Goal: Information Seeking & Learning: Learn about a topic

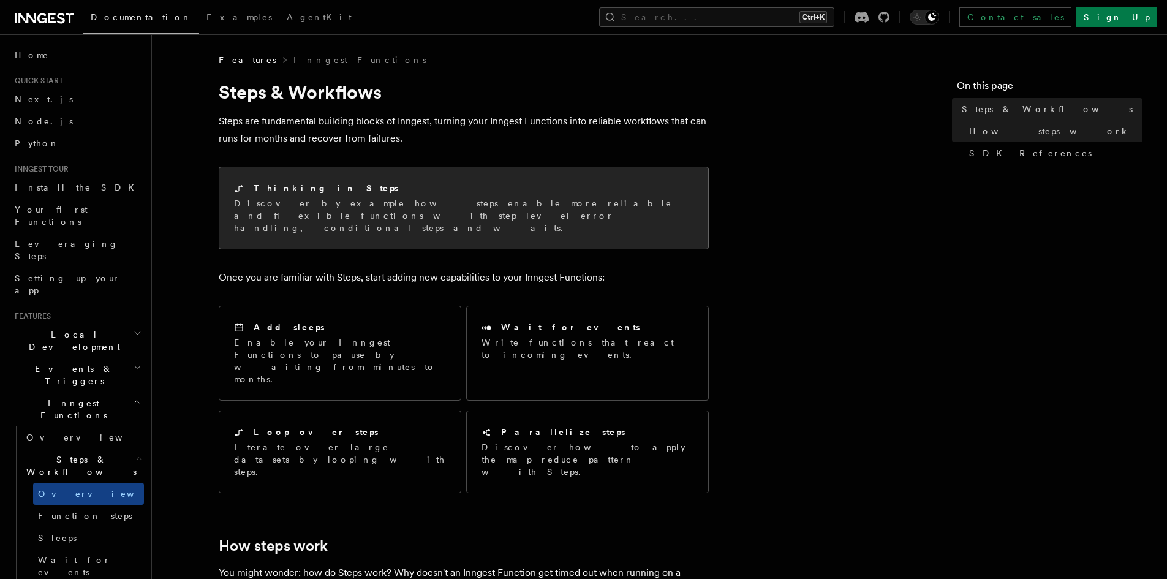
click at [442, 206] on p "Discover by example how steps enable more reliable and flexible functions with …" at bounding box center [463, 215] width 459 height 37
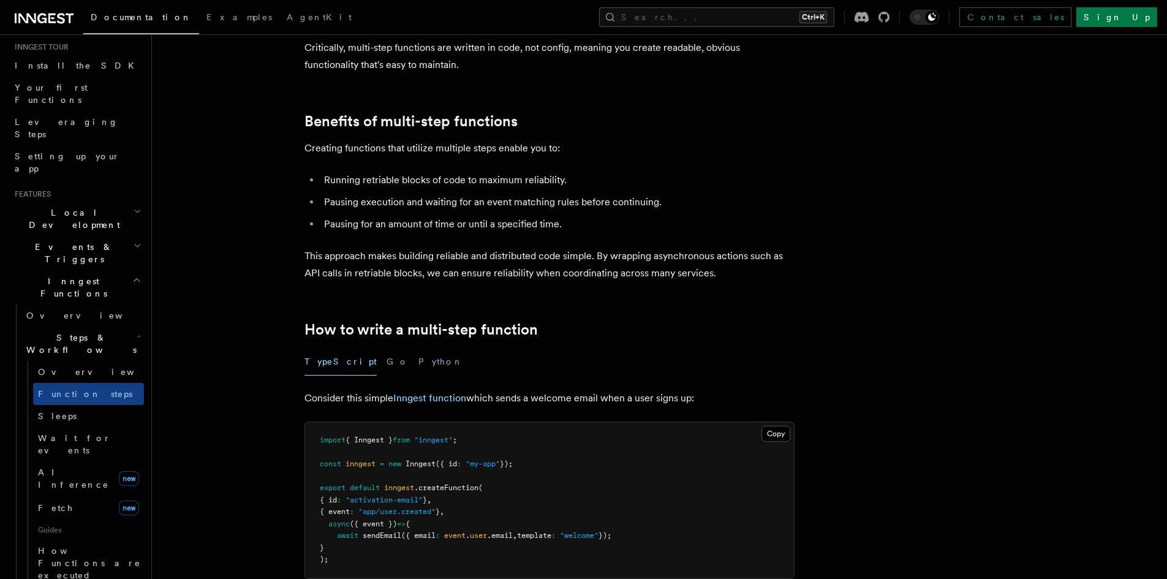
scroll to position [122, 0]
click at [92, 545] on span "How Functions are executed" at bounding box center [89, 562] width 103 height 34
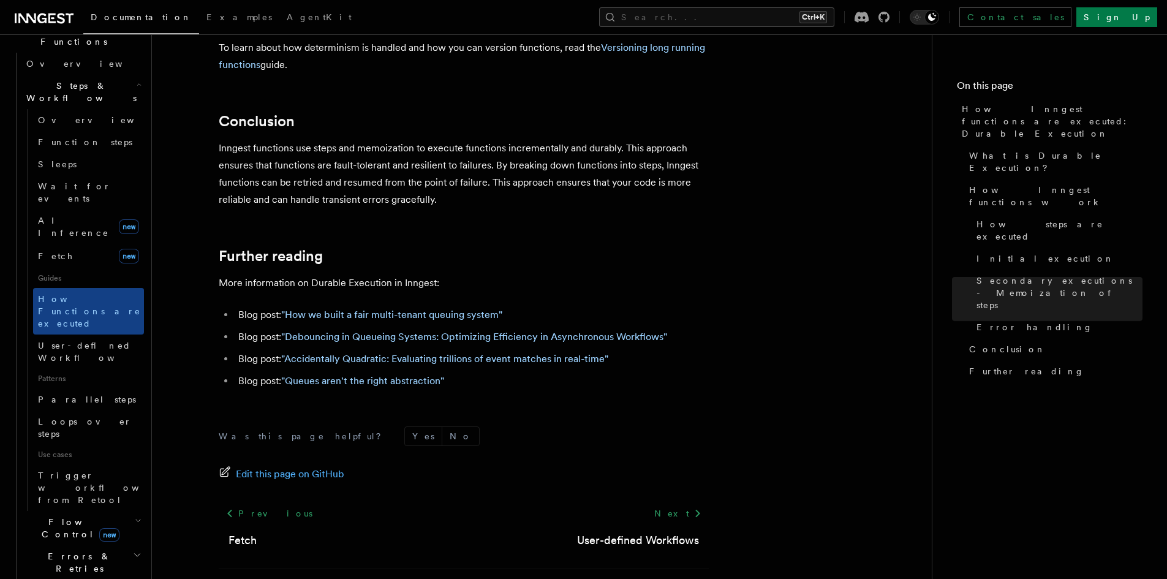
scroll to position [429, 0]
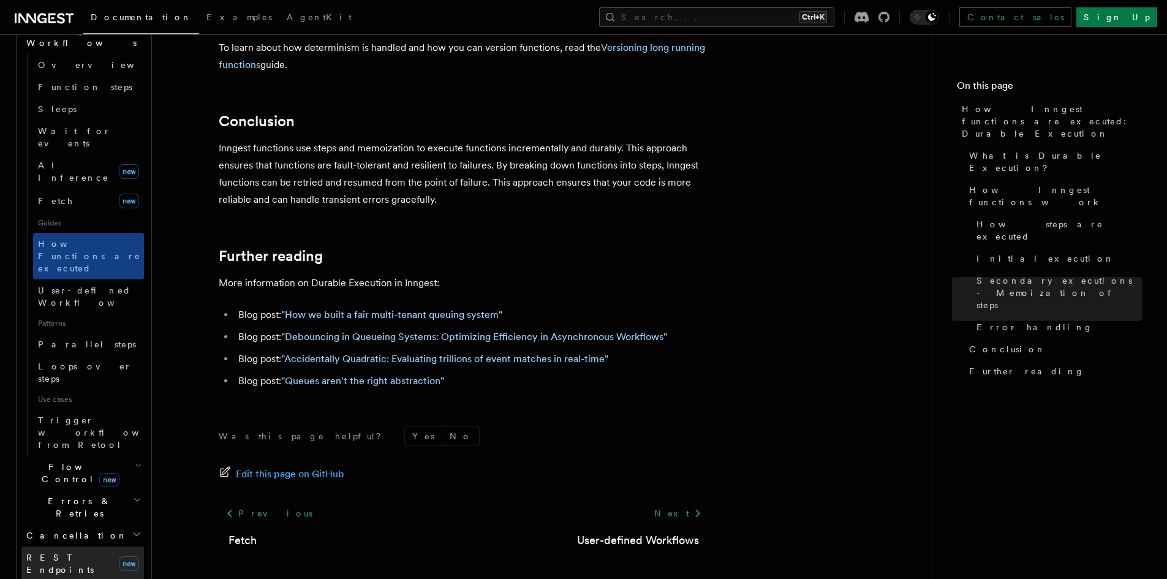
click at [88, 546] on link "REST Endpoints new" at bounding box center [82, 563] width 122 height 34
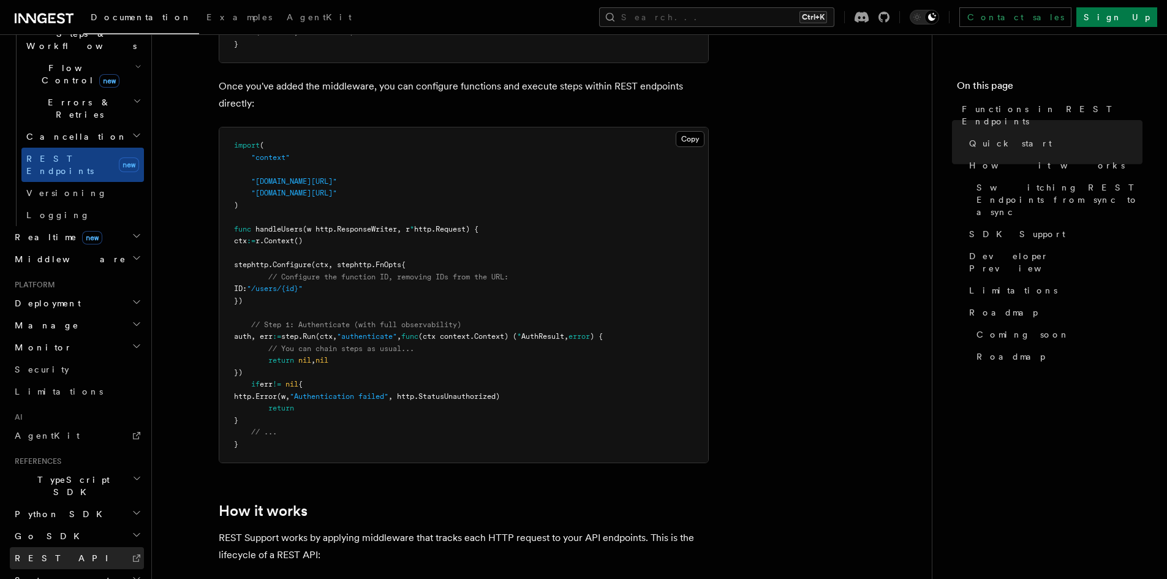
scroll to position [796, 0]
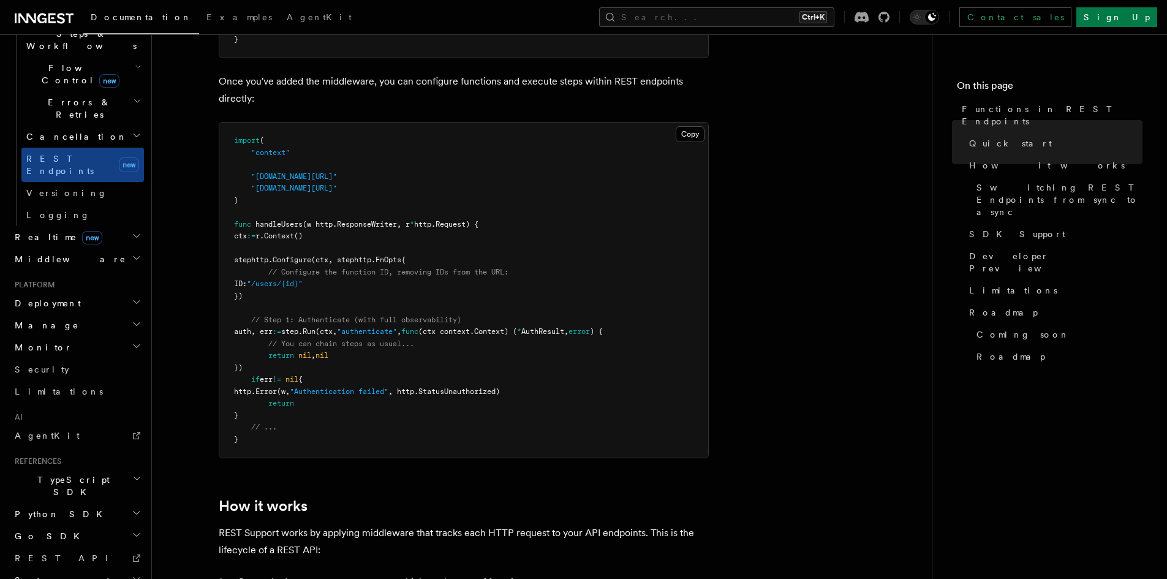
click at [69, 569] on h2 "System events" at bounding box center [77, 580] width 134 height 22
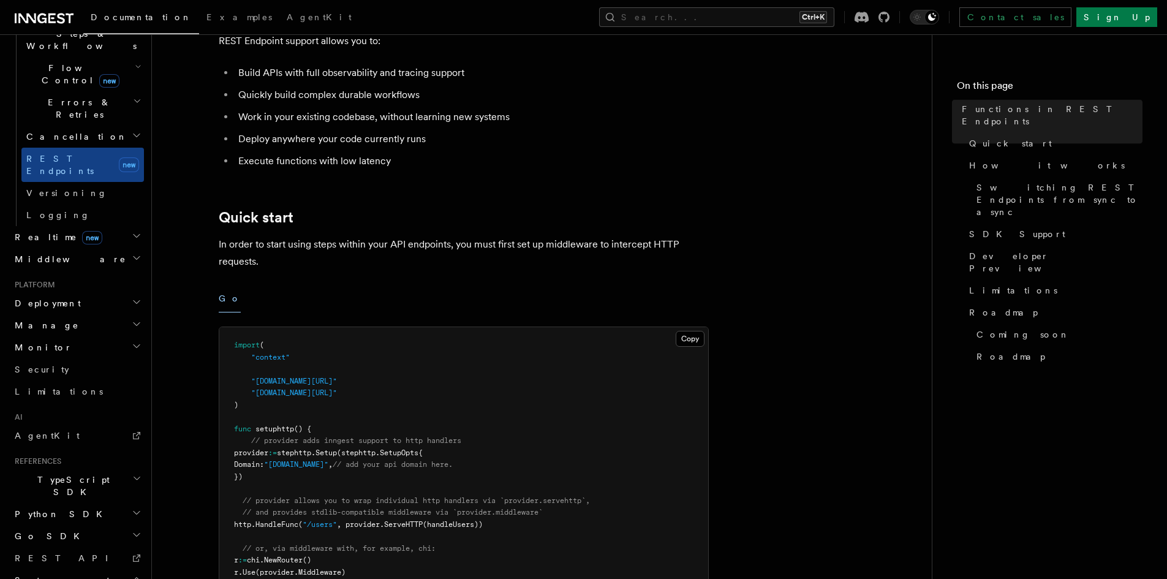
scroll to position [0, 0]
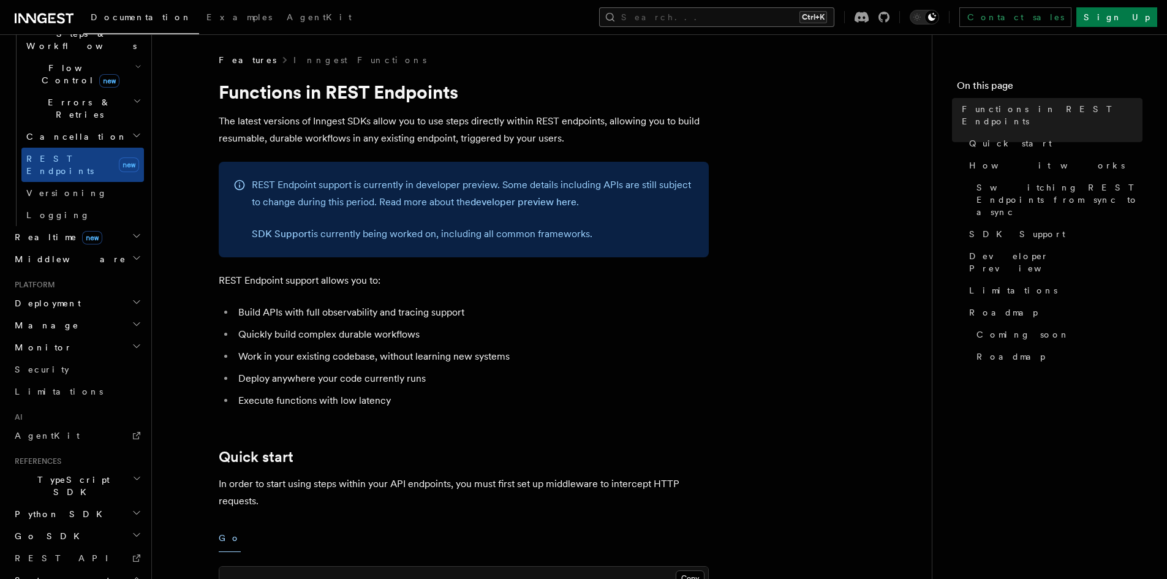
click at [731, 19] on button "Search... Ctrl+K" at bounding box center [716, 17] width 235 height 20
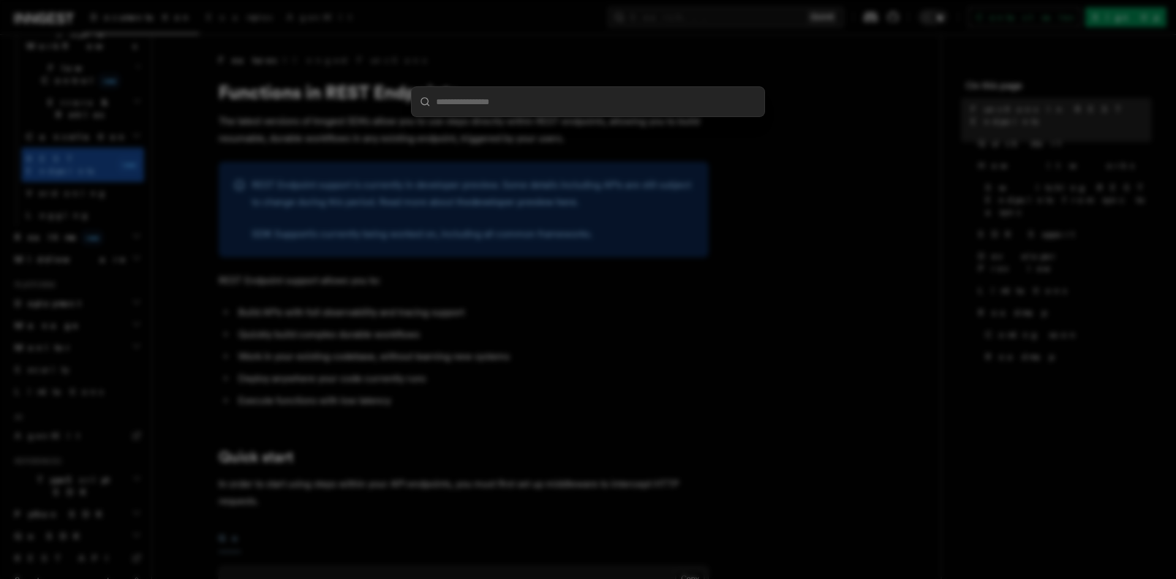
type input "**********"
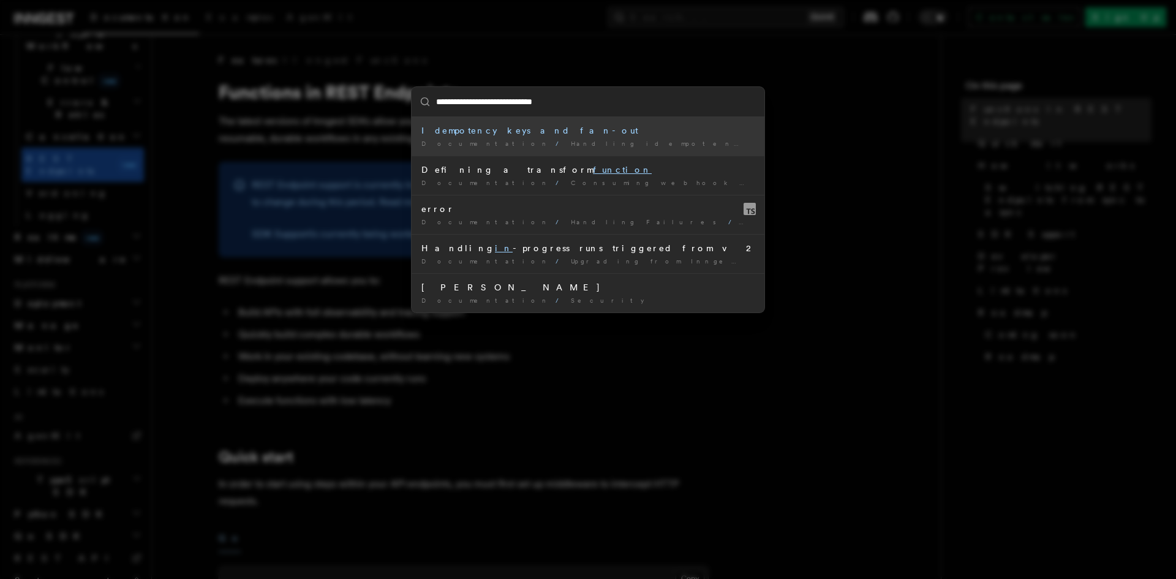
click at [590, 97] on input "**********" at bounding box center [588, 101] width 353 height 29
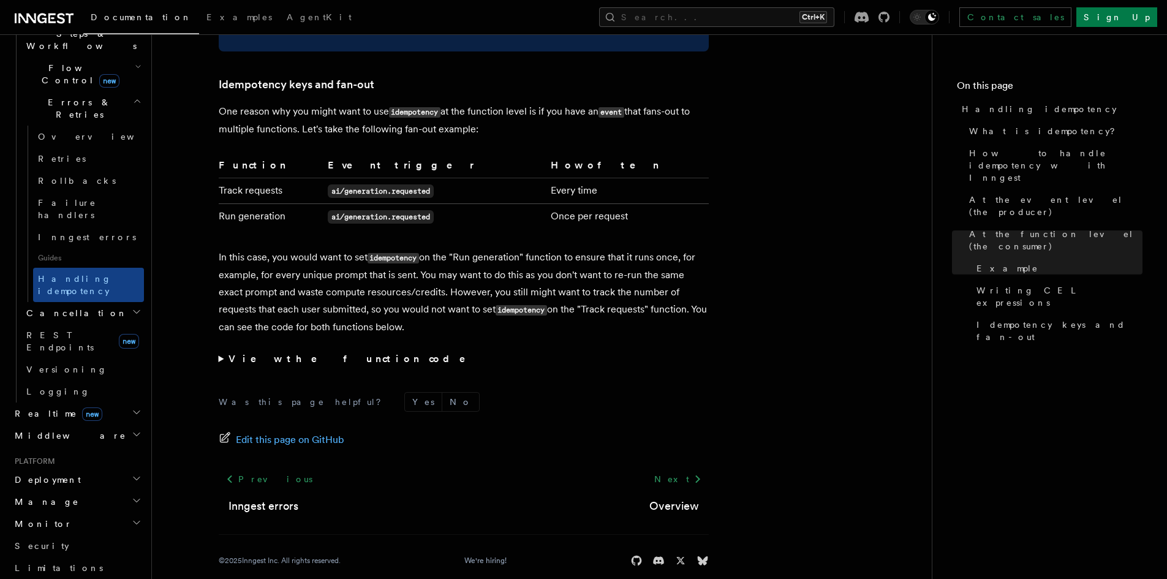
scroll to position [2381, 0]
click at [94, 424] on h2 "Middleware" at bounding box center [77, 435] width 134 height 22
click at [101, 446] on link "Overview" at bounding box center [82, 457] width 122 height 22
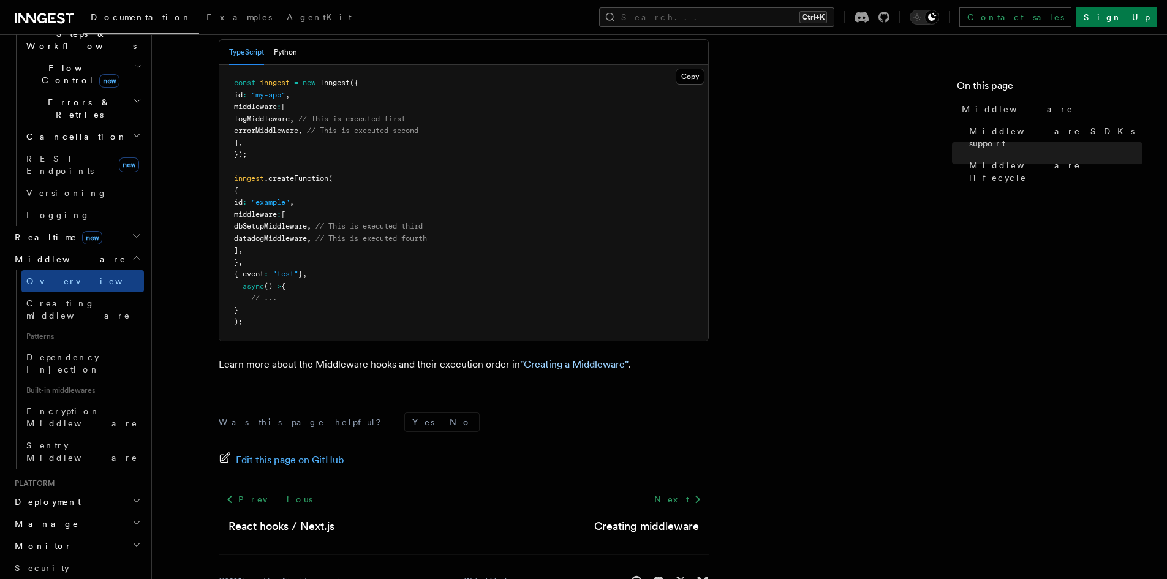
scroll to position [700, 0]
click at [704, 488] on div "Next Creating middleware" at bounding box center [646, 511] width 124 height 47
click at [682, 445] on footer "Was this page helpful? Yes No Edit this page on GitHub Previous React hooks / N…" at bounding box center [464, 499] width 490 height 175
click at [678, 488] on link "Next" at bounding box center [678, 499] width 62 height 22
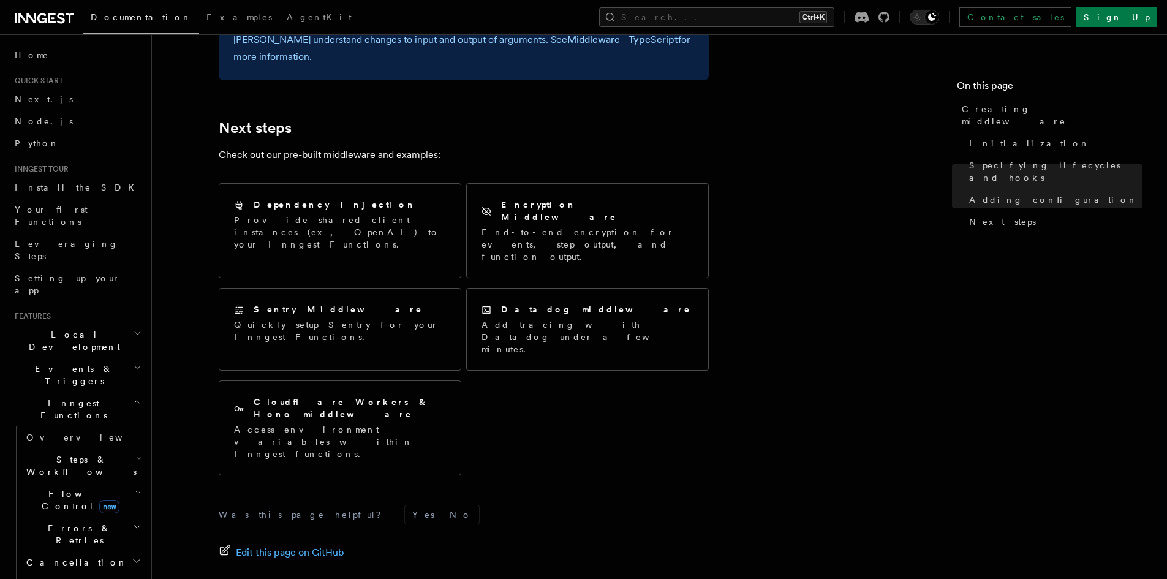
scroll to position [2514, 0]
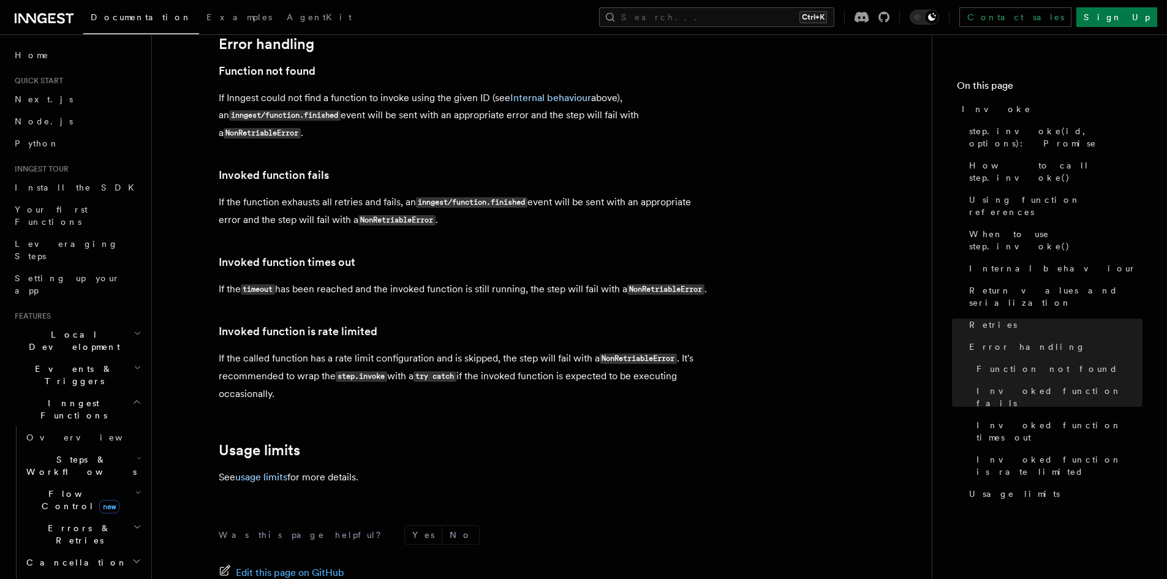
scroll to position [2686, 0]
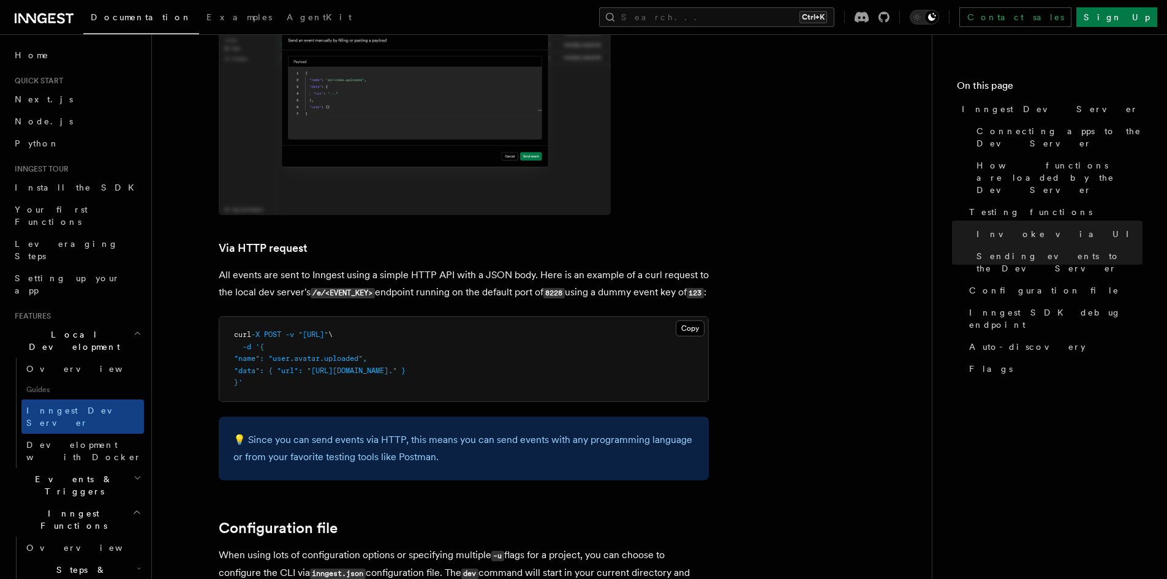
scroll to position [2860, 0]
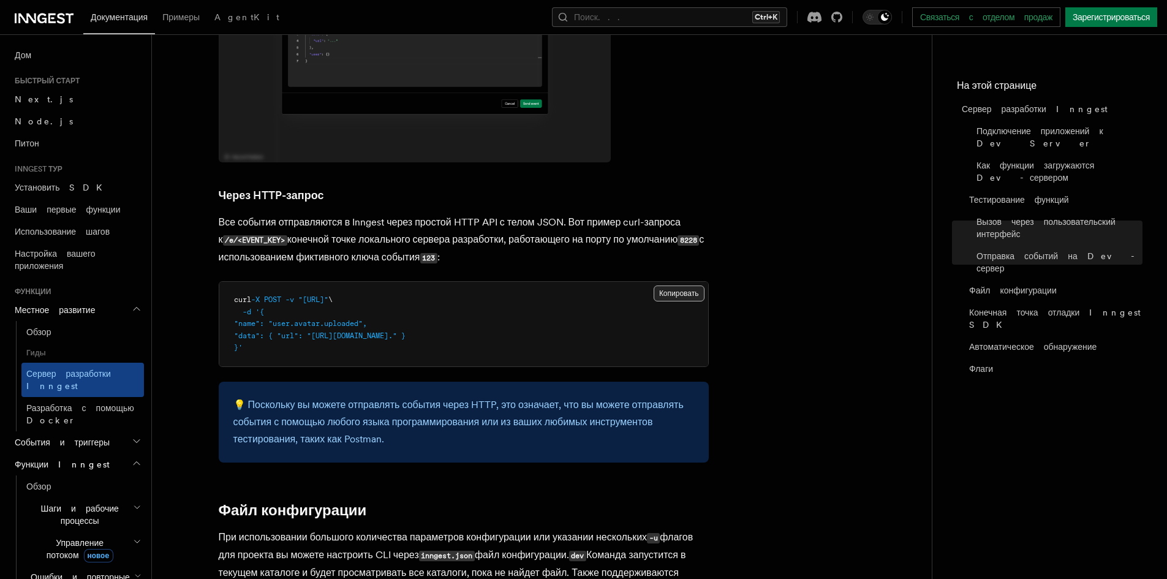
click at [694, 301] on button "Копировать Скопировано" at bounding box center [678, 293] width 51 height 16
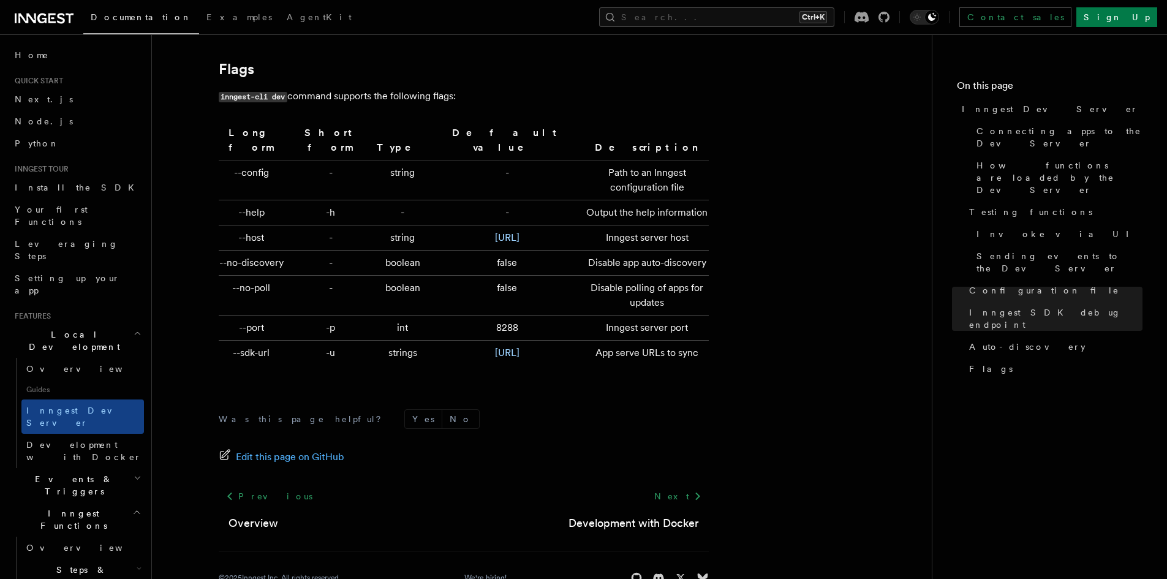
scroll to position [4061, 0]
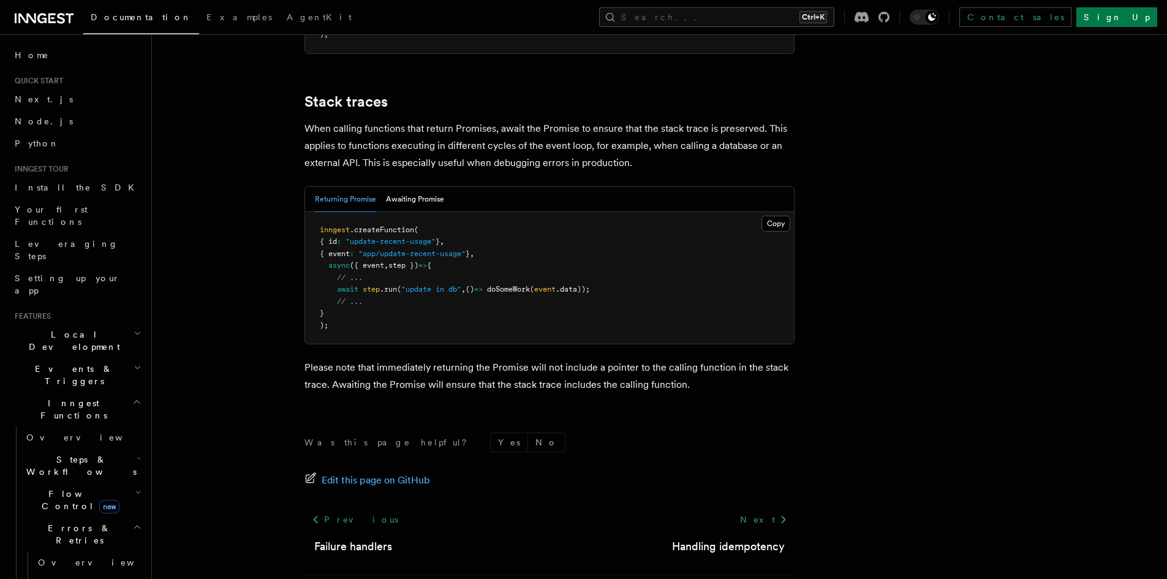
scroll to position [2740, 0]
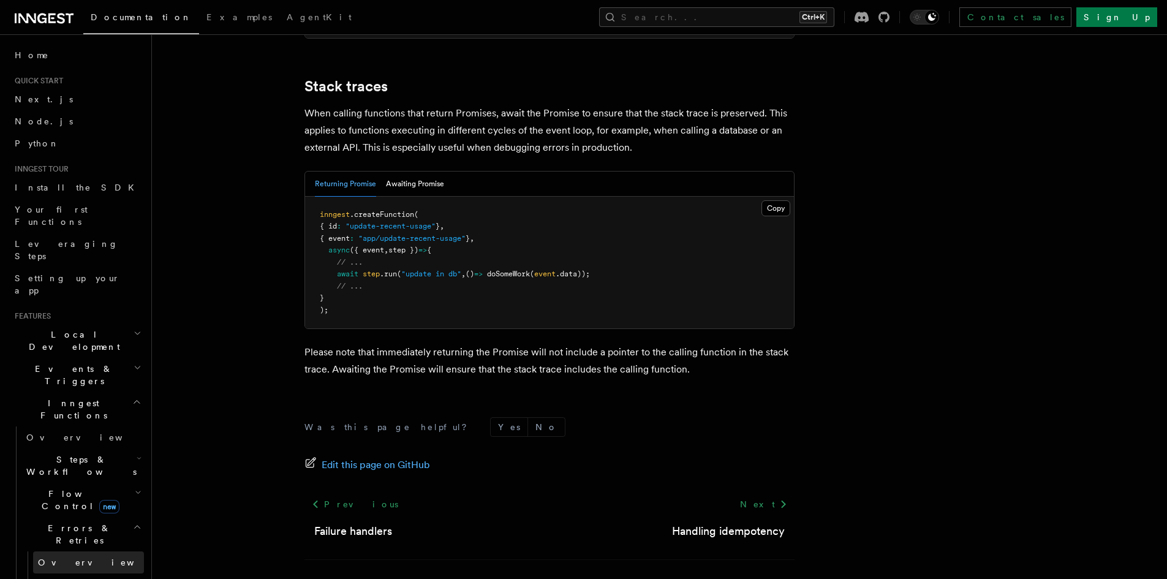
click at [61, 551] on link "Overview" at bounding box center [88, 562] width 111 height 22
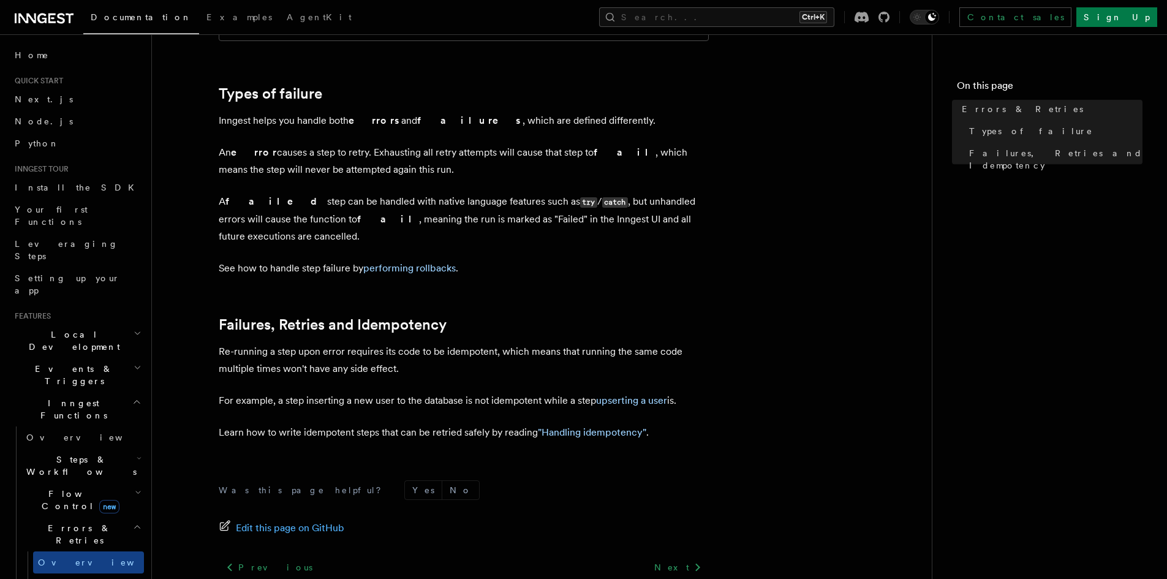
scroll to position [474, 0]
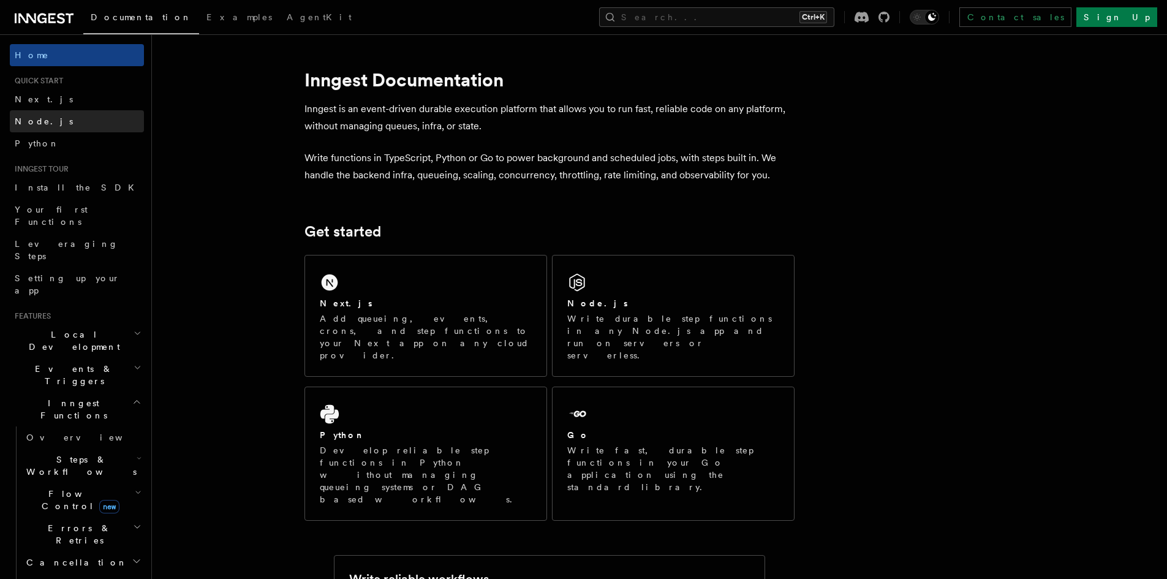
click at [56, 113] on link "Node.js" at bounding box center [77, 121] width 134 height 22
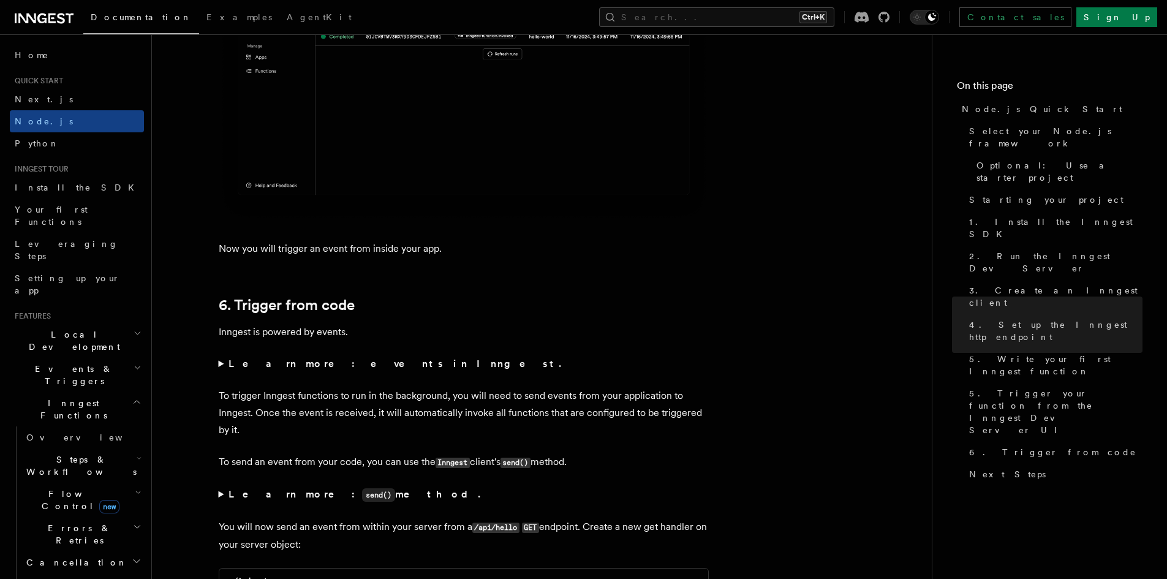
scroll to position [6002, 0]
click at [221, 501] on summary "Learn more: send() method." at bounding box center [464, 492] width 490 height 18
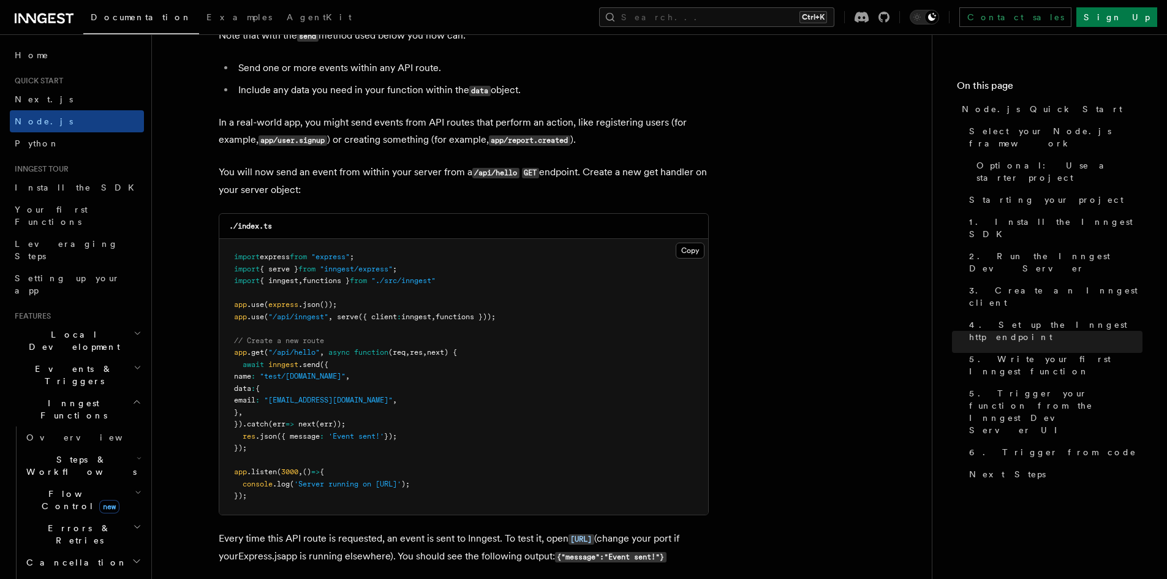
scroll to position [6492, 0]
drag, startPoint x: 792, startPoint y: 266, endPoint x: 824, endPoint y: 115, distance: 154.0
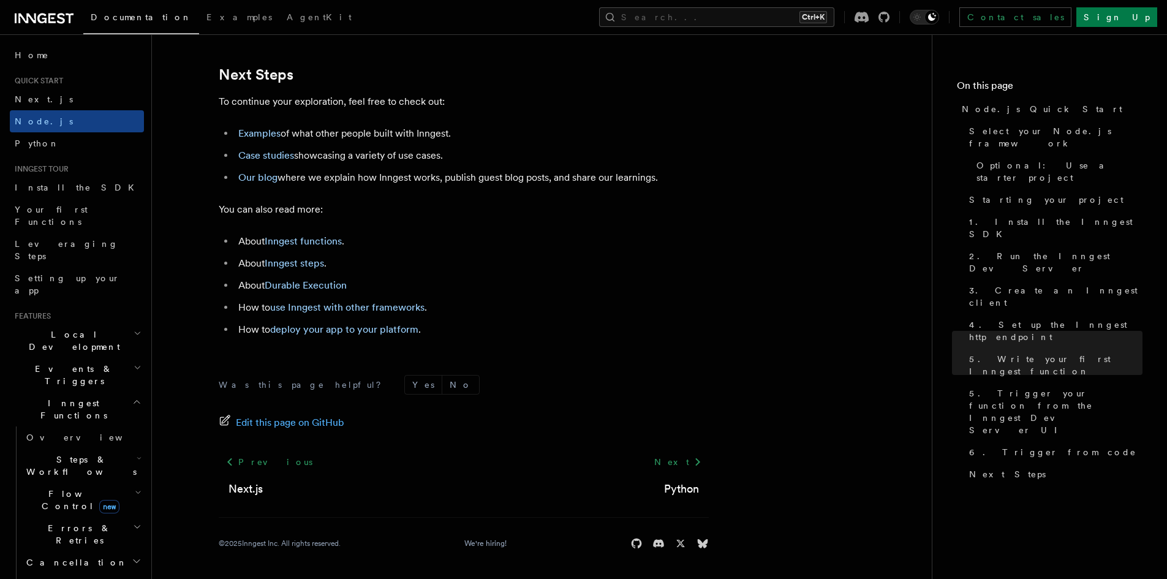
scroll to position [7812, 0]
click at [698, 464] on icon at bounding box center [697, 461] width 15 height 15
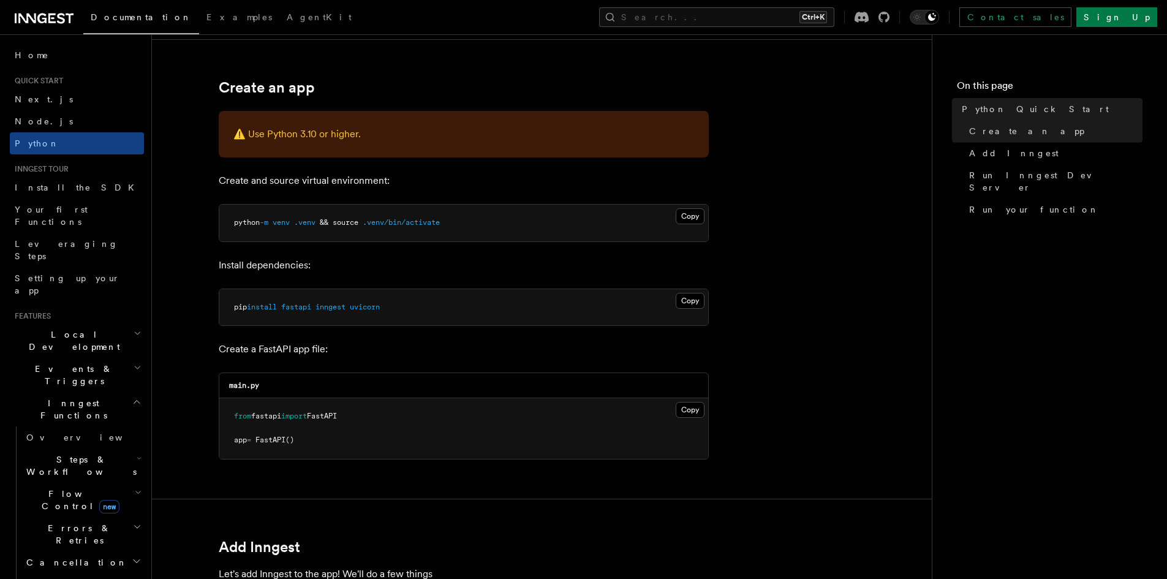
scroll to position [245, 0]
